Goal: Task Accomplishment & Management: Use online tool/utility

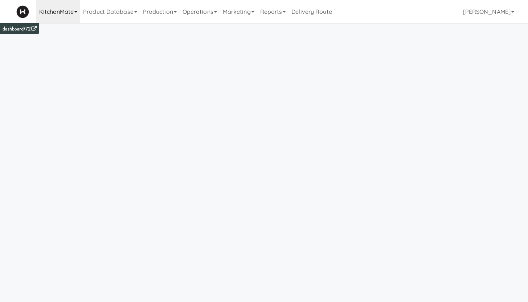
click at [57, 13] on link "KitchenMate" at bounding box center [58, 11] width 44 height 23
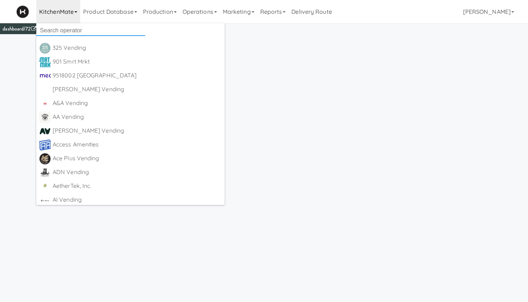
click at [56, 29] on input "text" at bounding box center [90, 30] width 109 height 11
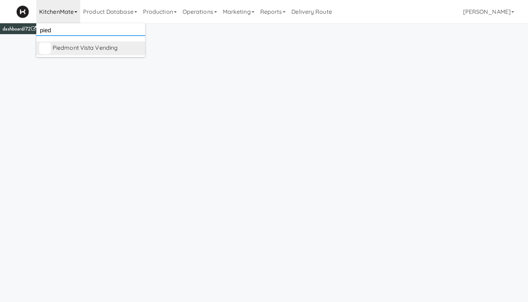
type input "pied"
click at [73, 53] on div "Piedmont Vista Vending [URL][DOMAIN_NAME]" at bounding box center [98, 48] width 90 height 12
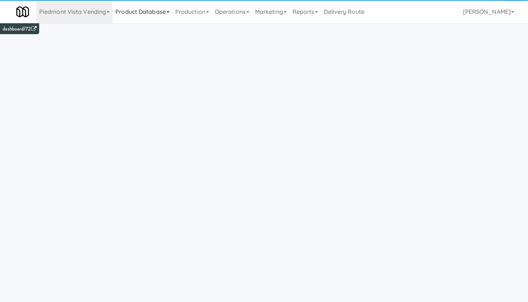
click at [123, 13] on link "Product Database" at bounding box center [143, 11] width 60 height 23
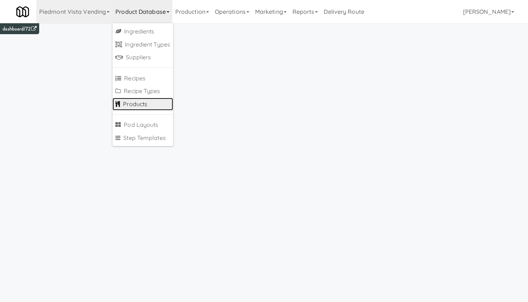
click at [140, 105] on link "Products" at bounding box center [143, 104] width 61 height 13
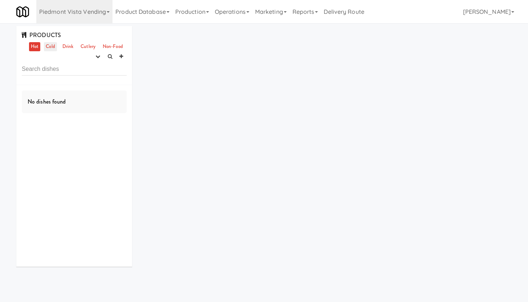
click at [48, 48] on link "Cold" at bounding box center [50, 46] width 13 height 9
click at [61, 73] on input "text" at bounding box center [74, 68] width 105 height 13
click at [66, 50] on link "Drink" at bounding box center [68, 46] width 15 height 9
click at [90, 15] on link "Piedmont Vista Vending" at bounding box center [74, 11] width 76 height 23
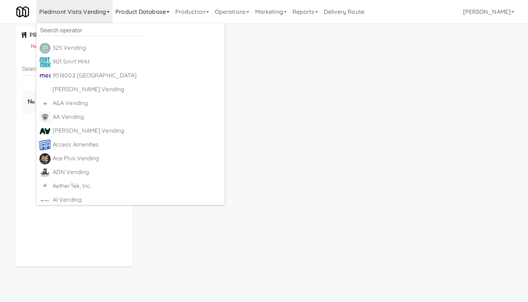
click at [134, 12] on link "Product Database" at bounding box center [143, 11] width 60 height 23
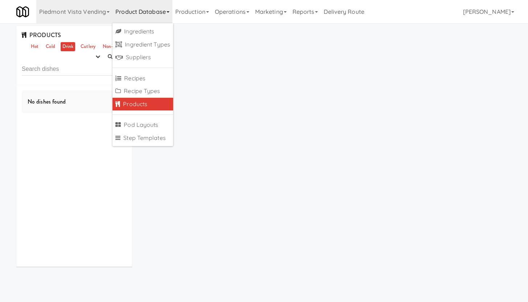
click at [139, 107] on link "Products" at bounding box center [143, 104] width 61 height 13
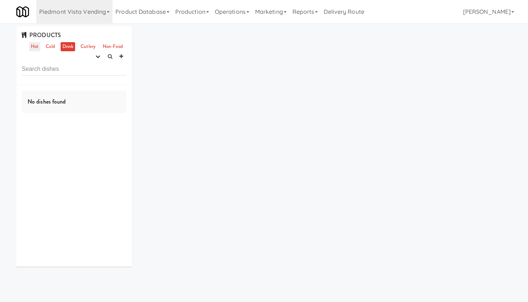
click at [38, 45] on link "Hot" at bounding box center [34, 46] width 11 height 9
click at [54, 46] on link "Cold" at bounding box center [50, 46] width 13 height 9
click at [70, 48] on link "Drink" at bounding box center [68, 46] width 15 height 9
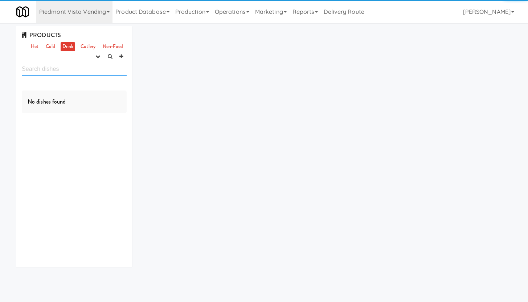
click at [65, 63] on input "text" at bounding box center [74, 68] width 105 height 13
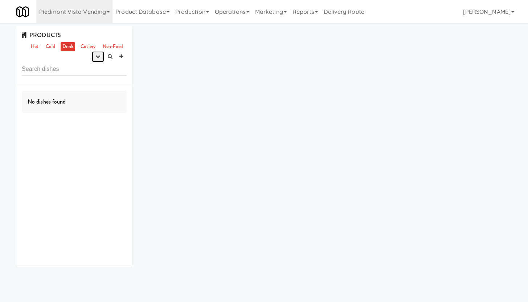
click at [100, 56] on button "button" at bounding box center [98, 56] width 12 height 11
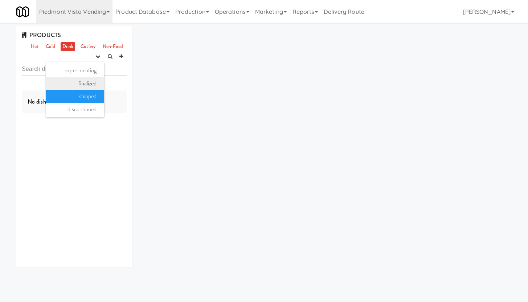
click at [79, 86] on link "finalized" at bounding box center [75, 83] width 58 height 13
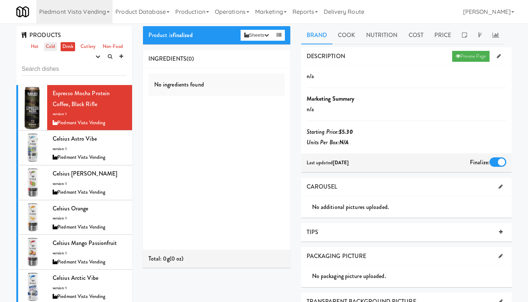
click at [51, 48] on link "Cold" at bounding box center [50, 46] width 13 height 9
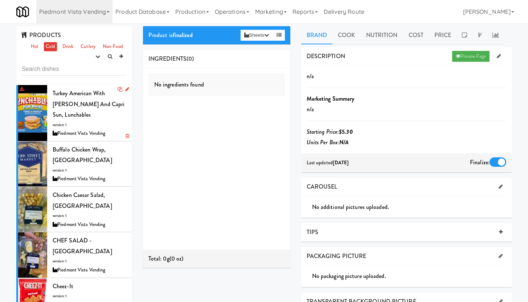
click at [104, 118] on div "Turkey American with Reese's and Capri Sun, Lunchables version: 1 Piedmont Vist…" at bounding box center [90, 113] width 74 height 50
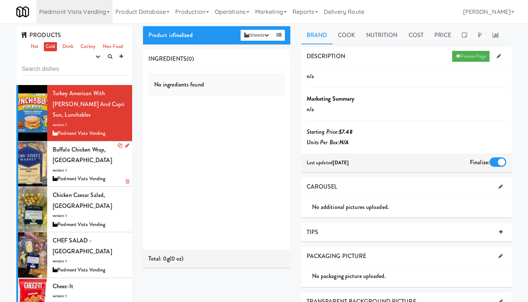
click at [103, 162] on div "Buffalo Chicken Wrap, York Street Market version: 1 Piedmont Vista Vending" at bounding box center [90, 163] width 74 height 39
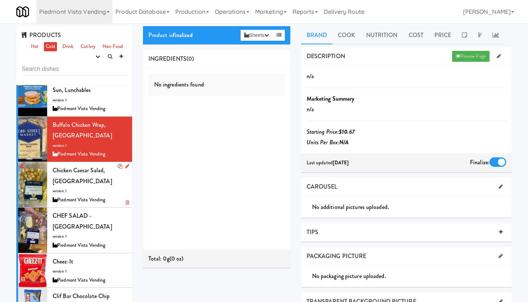
scroll to position [41, 0]
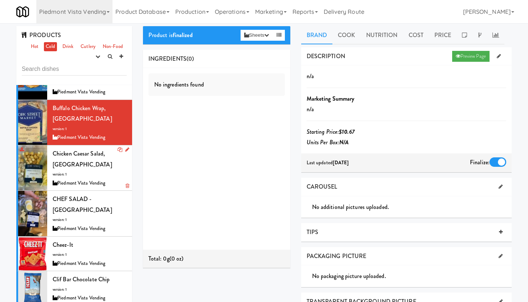
click at [103, 170] on div "Chicken Caesar Salad, York Street Market version: 1 Piedmont Vista Vending" at bounding box center [90, 167] width 74 height 39
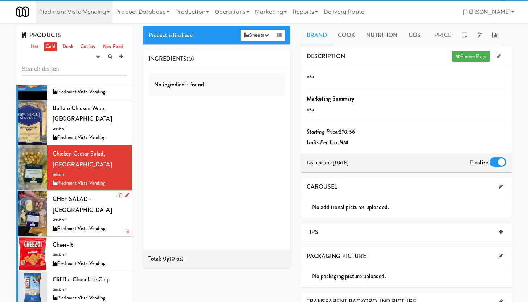
click at [101, 212] on div "CHEF SALAD - York Street version: 1 Piedmont Vista Vending" at bounding box center [90, 212] width 74 height 39
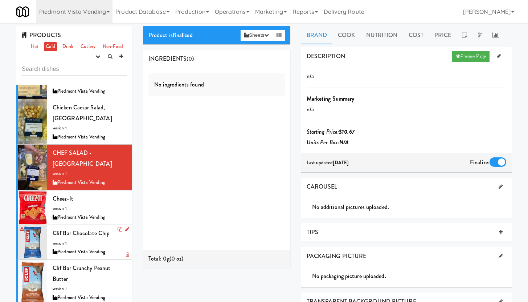
scroll to position [89, 0]
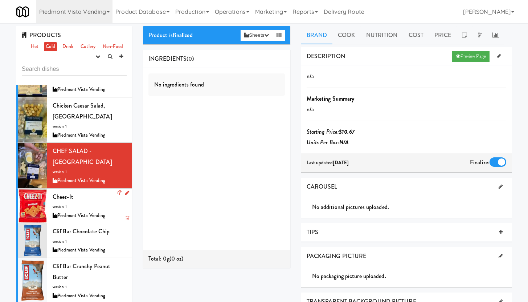
click at [107, 197] on div "Cheez-It version: 1 Piedmont Vista Vending" at bounding box center [90, 205] width 74 height 29
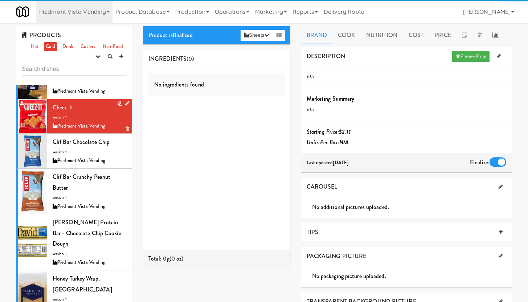
scroll to position [228, 0]
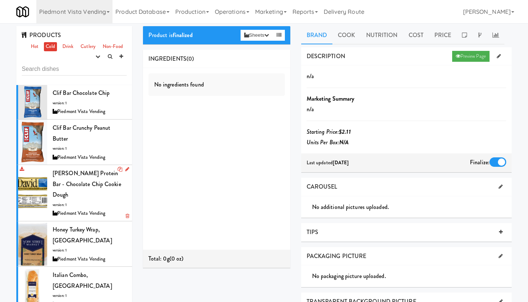
click at [85, 187] on div "David Protein Bar - Chocolate Chip Cookie Dough version: 1 Piedmont Vista Vendi…" at bounding box center [90, 193] width 74 height 50
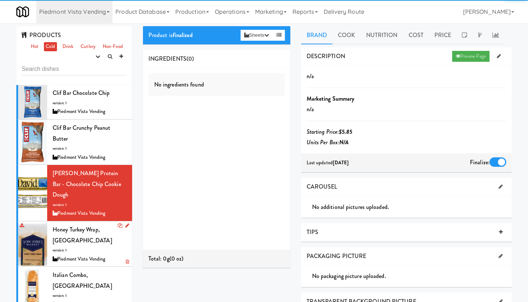
click at [100, 237] on div "Honey Turkey Wrap, York Street Market version: 1 Piedmont Vista Vending" at bounding box center [90, 243] width 74 height 39
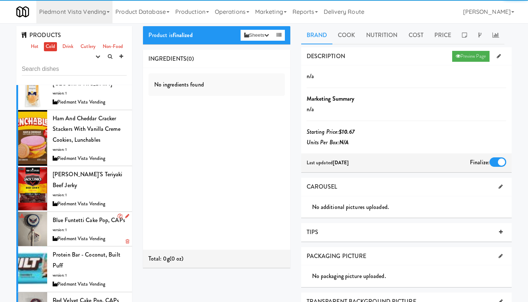
scroll to position [433, 0]
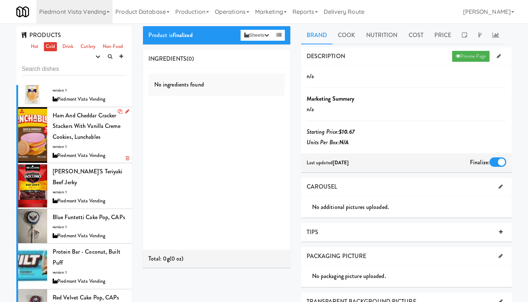
click at [95, 136] on div "Ham and Cheddar Cracker Stackers with Vanilla Creme Cookies, Lunchables version…" at bounding box center [90, 135] width 74 height 50
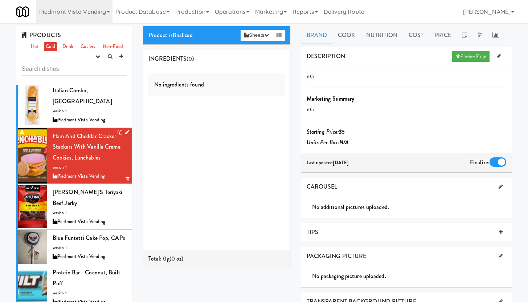
scroll to position [373, 0]
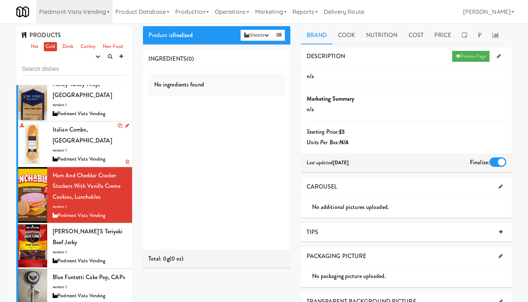
click at [77, 135] on div "Italian Combo, York Street Market version: 1 Piedmont Vista Vending" at bounding box center [90, 143] width 74 height 39
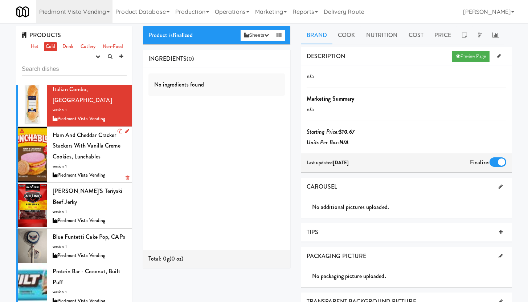
scroll to position [433, 0]
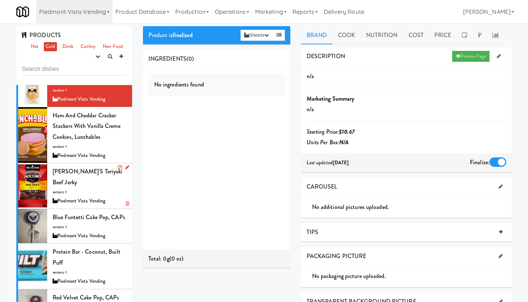
click at [81, 171] on div "Jack Link's Teriyaki Beef Jerky version: 1 Piedmont Vista Vending" at bounding box center [90, 185] width 74 height 39
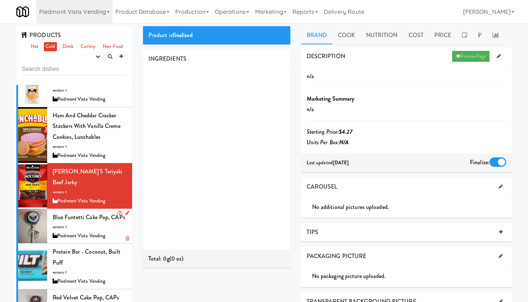
click at [88, 226] on div "Blue Funtetti Cake Pop, CAPs version: 1 Piedmont Vista Vending" at bounding box center [90, 226] width 74 height 29
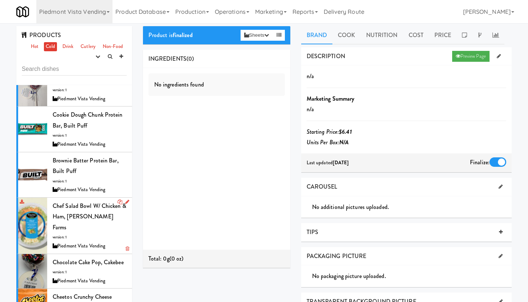
click at [97, 218] on span "Chef Salad Bowl w/ Chicken & Ham, Taylor Farms" at bounding box center [90, 216] width 74 height 30
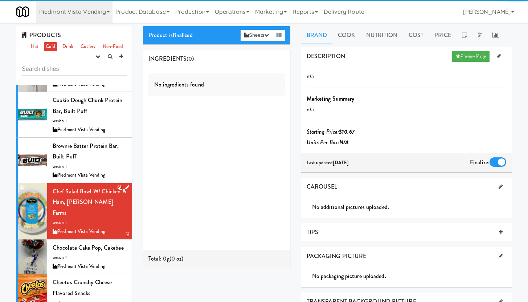
scroll to position [761, 0]
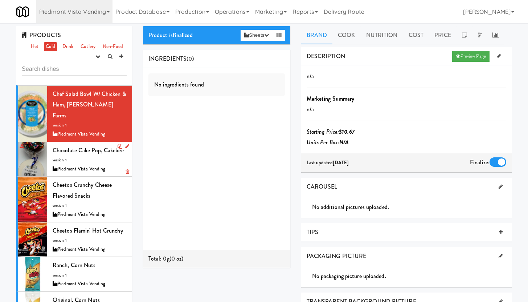
click at [80, 147] on div "Chocolate Cake Pop, Cakebee version: 1 Piedmont Vista Vending" at bounding box center [90, 159] width 74 height 29
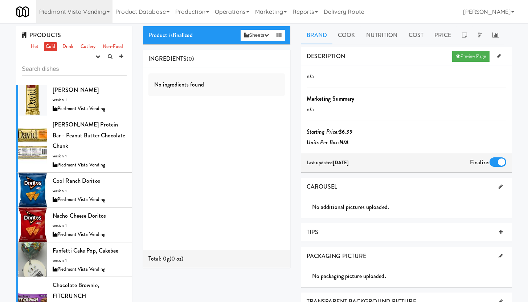
scroll to position [1200, 0]
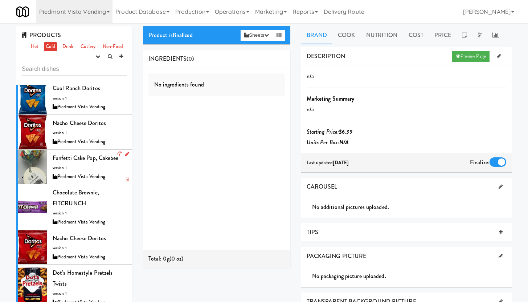
click at [77, 172] on div "Piedmont Vista Vending" at bounding box center [90, 176] width 74 height 9
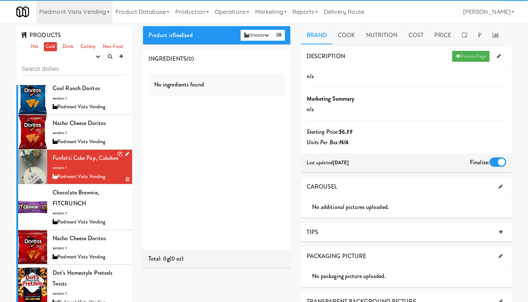
scroll to position [1440, 0]
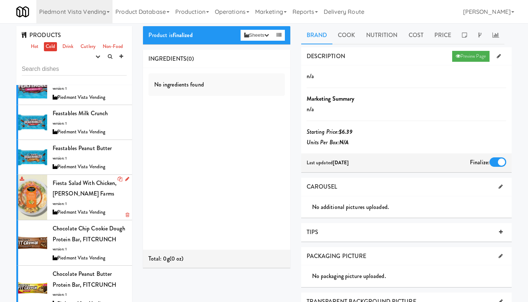
click at [75, 189] on div "Fiesta Salad with Chicken, Taylor Farms version: 1 Piedmont Vista Vending" at bounding box center [90, 196] width 74 height 39
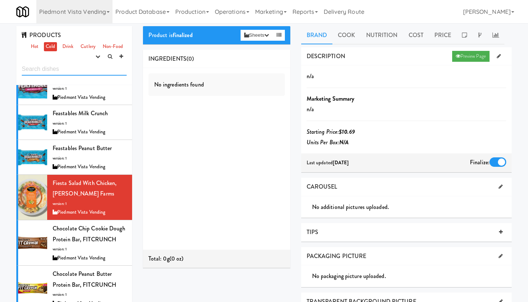
click at [63, 69] on input "text" at bounding box center [74, 68] width 105 height 13
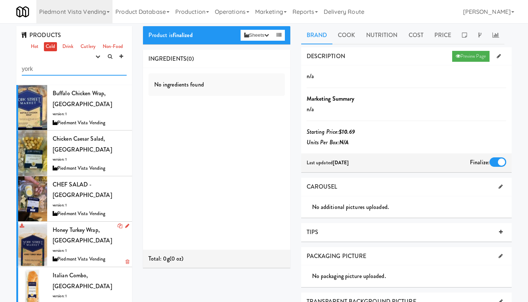
type input "york"
click at [101, 229] on div "Honey Turkey Wrap, York Street Market version: 1 Piedmont Vista Vending" at bounding box center [90, 243] width 74 height 39
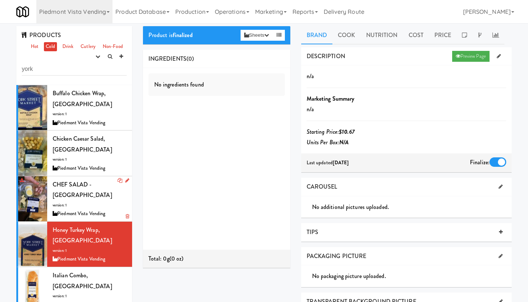
click at [79, 197] on div "CHEF SALAD - York Street version: 1 Piedmont Vista Vending" at bounding box center [90, 198] width 74 height 39
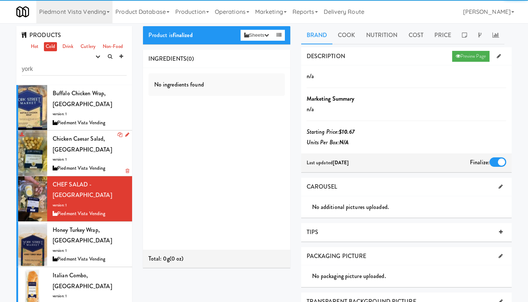
click at [92, 154] on div "Chicken Caesar Salad, York Street Market version: 1 Piedmont Vista Vending" at bounding box center [90, 152] width 74 height 39
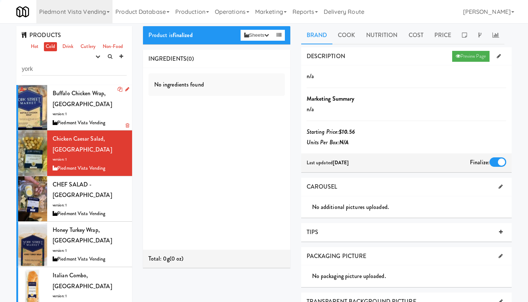
click at [89, 110] on div "Buffalo Chicken Wrap, York Street Market version: 1 Piedmont Vista Vending" at bounding box center [90, 107] width 74 height 39
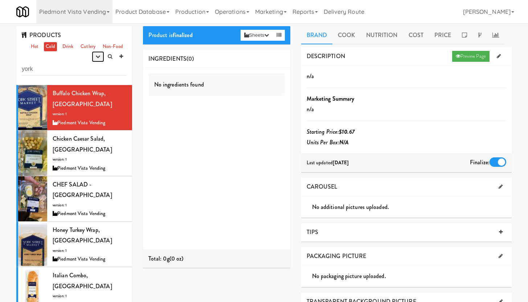
click at [99, 56] on icon "button" at bounding box center [97, 56] width 5 height 5
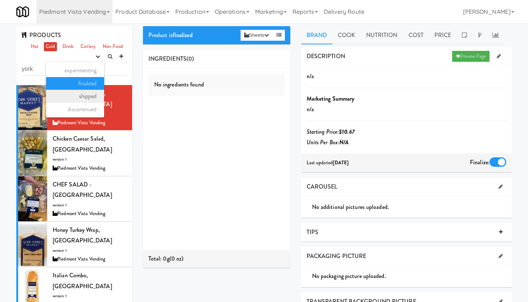
click at [93, 98] on link "shipped" at bounding box center [75, 96] width 58 height 13
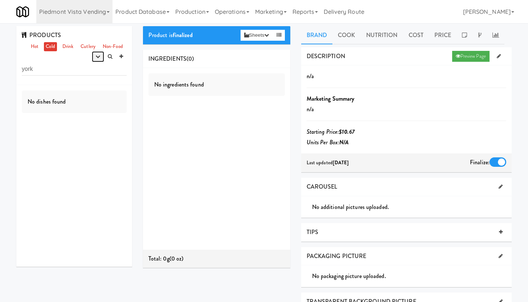
click at [95, 58] on icon "button" at bounding box center [97, 56] width 5 height 5
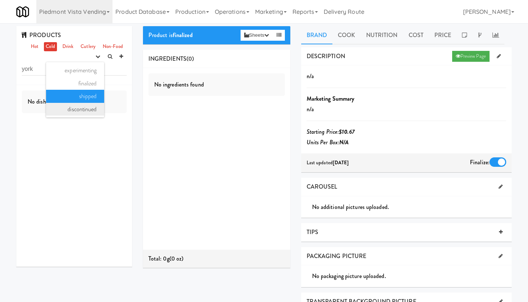
click at [83, 112] on link "discontinued" at bounding box center [75, 109] width 58 height 13
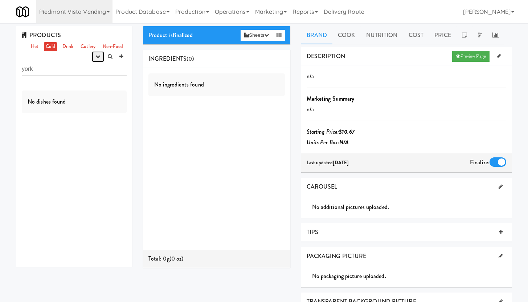
click at [98, 59] on icon "button" at bounding box center [97, 56] width 5 height 5
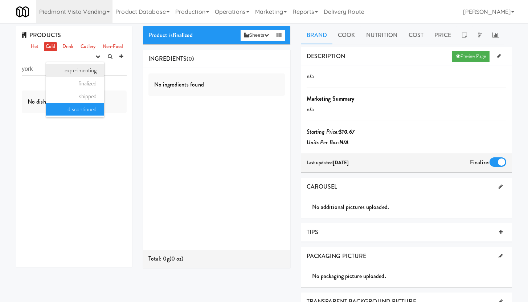
click at [89, 71] on link "experimenting" at bounding box center [75, 70] width 58 height 13
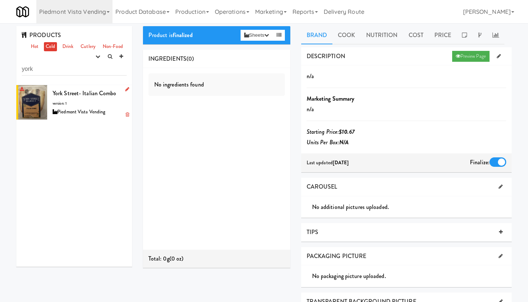
click at [93, 104] on div "York Street- Italian Combo version: 1 Piedmont Vista Vending" at bounding box center [90, 102] width 74 height 29
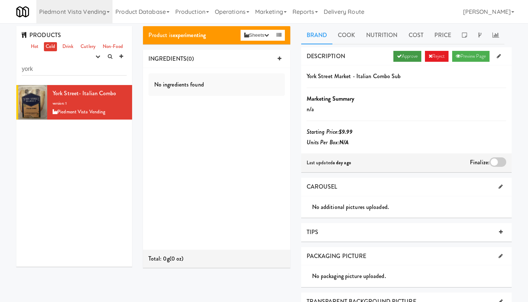
click at [400, 55] on link "Approve" at bounding box center [407, 56] width 28 height 11
